Goal: Complete application form

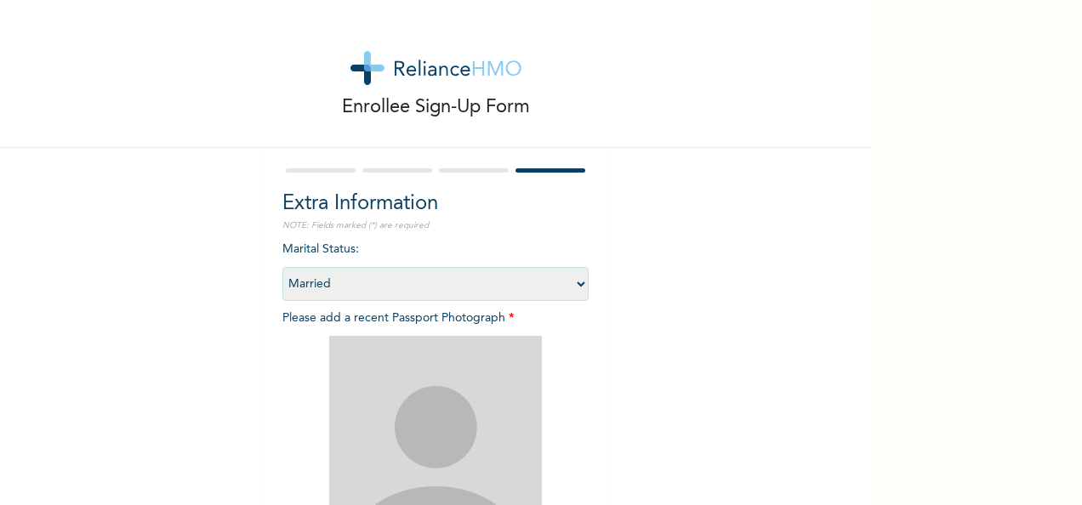
select select "2"
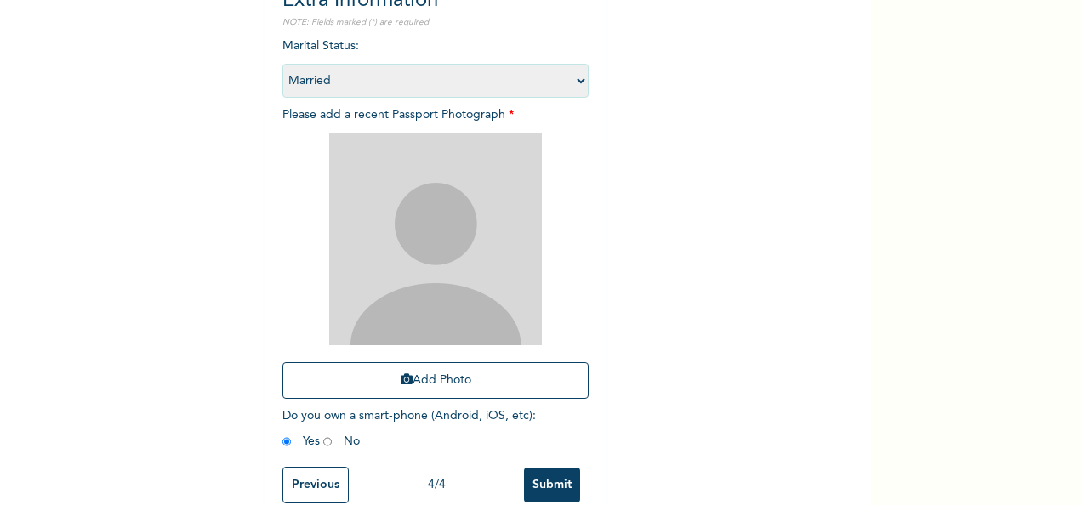
scroll to position [204, 0]
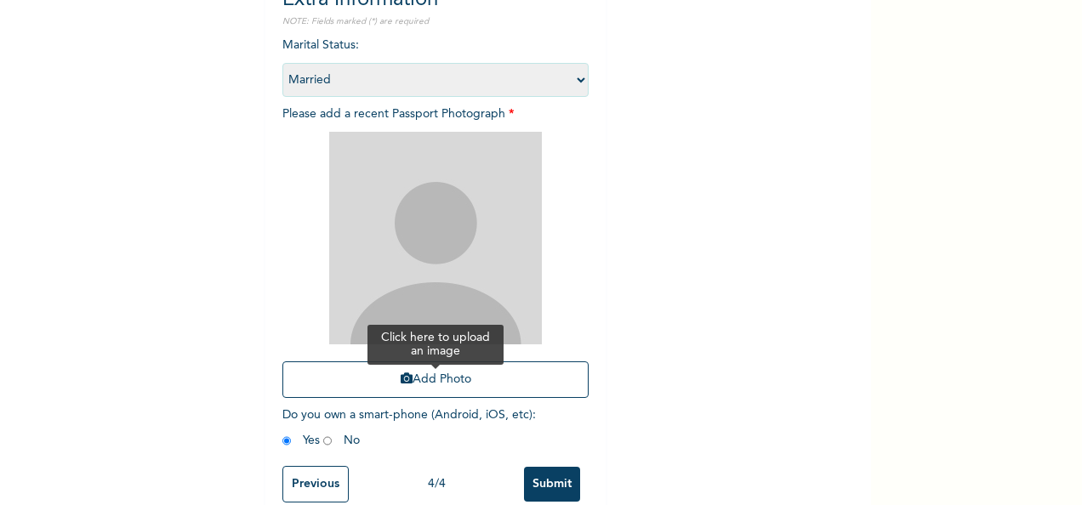
click at [444, 381] on button "Add Photo" at bounding box center [435, 379] width 306 height 37
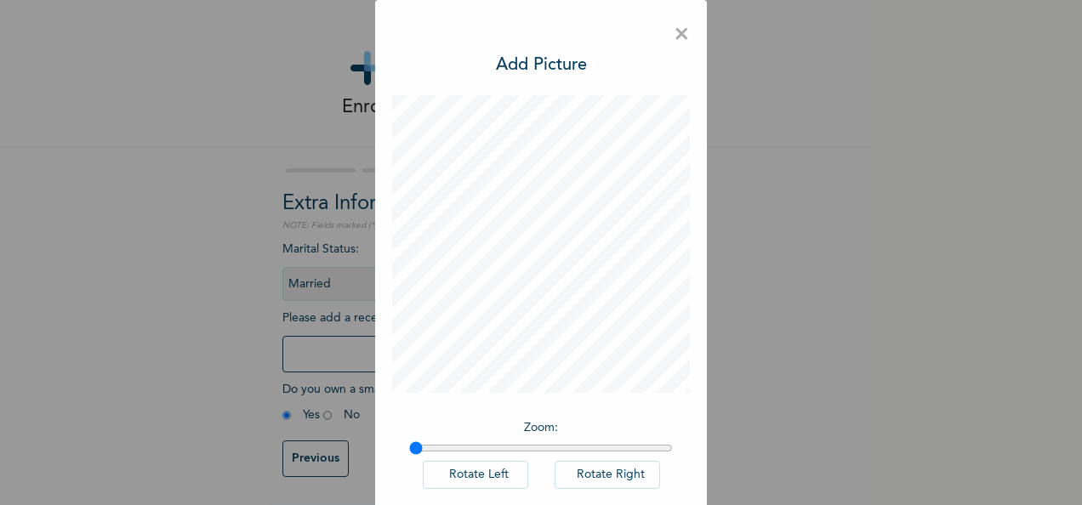
click at [866, 475] on div "× Add Picture Zoom : Rotate Left Rotate Right DONE" at bounding box center [541, 252] width 1082 height 505
drag, startPoint x: 866, startPoint y: 475, endPoint x: 808, endPoint y: 437, distance: 69.3
click at [808, 437] on div "× Add Picture Zoom : Rotate Left Rotate Right DONE" at bounding box center [541, 252] width 1082 height 505
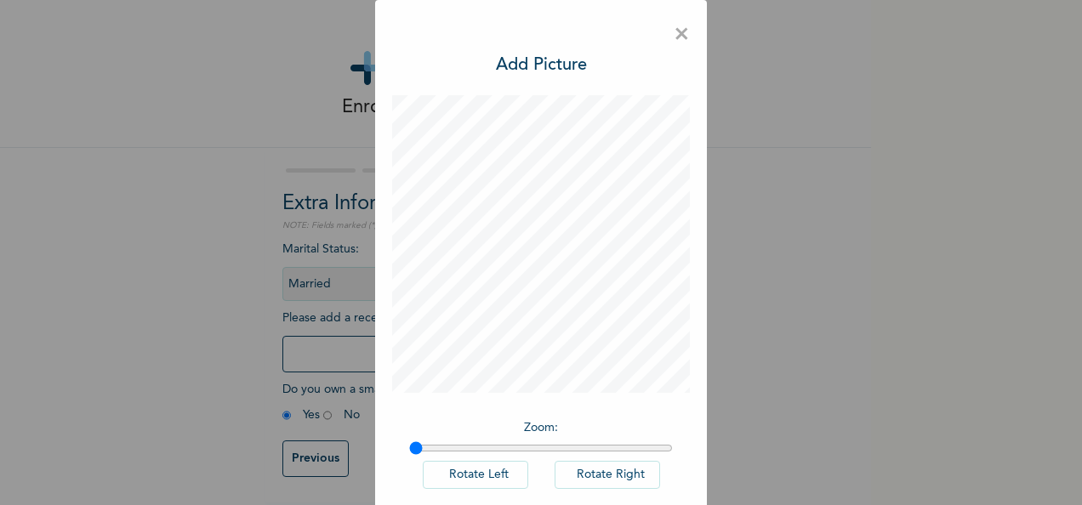
click at [747, 247] on div "× Add Picture Zoom : Rotate Left Rotate Right DONE" at bounding box center [541, 252] width 1082 height 505
click at [839, 74] on div "× Add Picture Zoom : Rotate Left Rotate Right DONE" at bounding box center [541, 252] width 1082 height 505
click at [173, 164] on div "× Add Picture Zoom : Rotate Left Rotate Right DONE" at bounding box center [541, 252] width 1082 height 505
click at [940, 287] on div "× Add Picture Zoom : Rotate Left Rotate Right DONE" at bounding box center [541, 252] width 1082 height 505
